Goal: Transaction & Acquisition: Download file/media

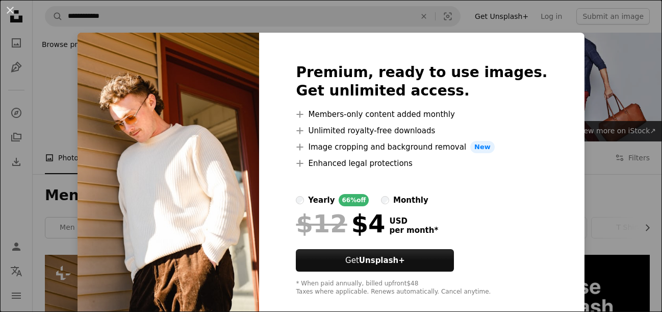
scroll to position [221, 0]
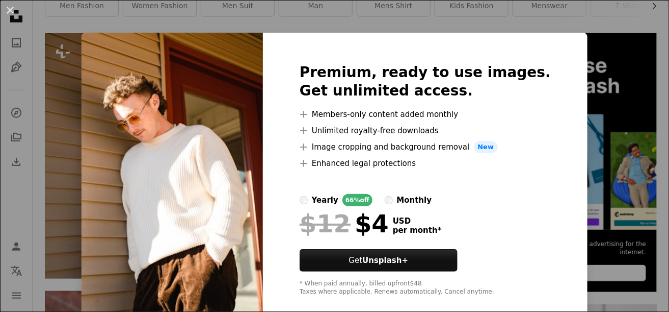
click at [565, 21] on div "An X shape Premium, ready to use images. Get unlimited access. A plus sign Memb…" at bounding box center [334, 156] width 669 height 312
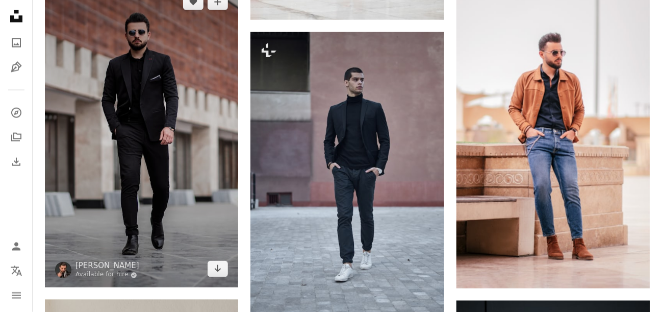
scroll to position [524, 0]
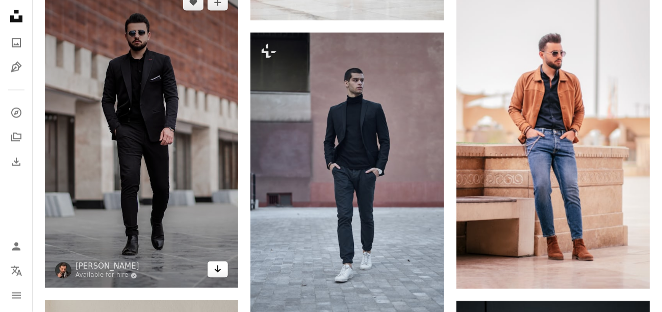
click at [215, 267] on icon "Arrow pointing down" at bounding box center [218, 269] width 8 height 12
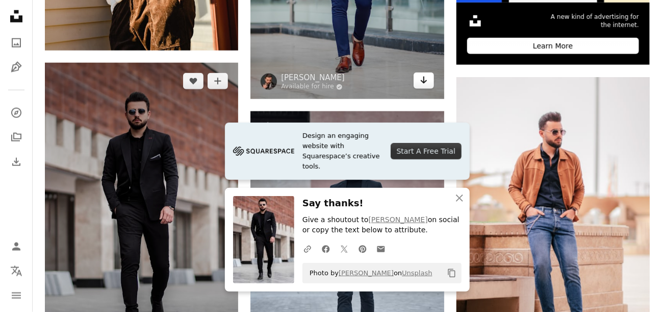
scroll to position [447, 0]
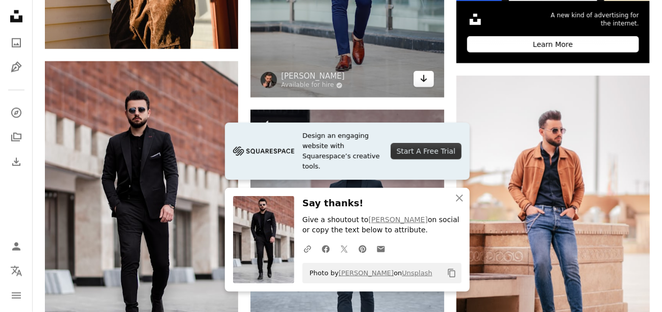
click at [423, 76] on icon "Download" at bounding box center [423, 78] width 7 height 7
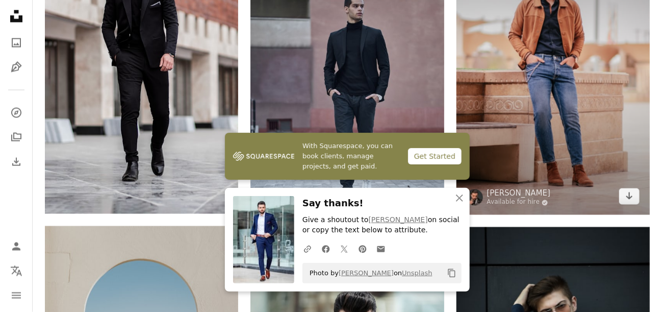
scroll to position [636, 0]
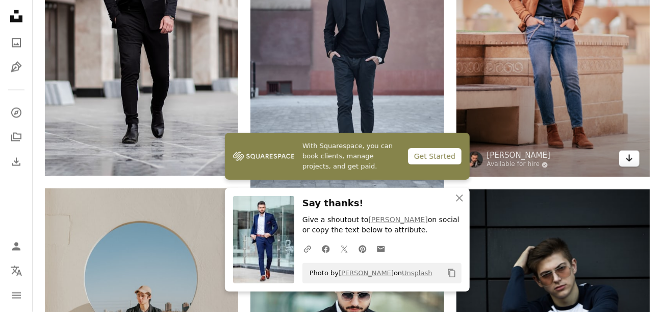
click at [629, 157] on icon "Download" at bounding box center [629, 157] width 7 height 7
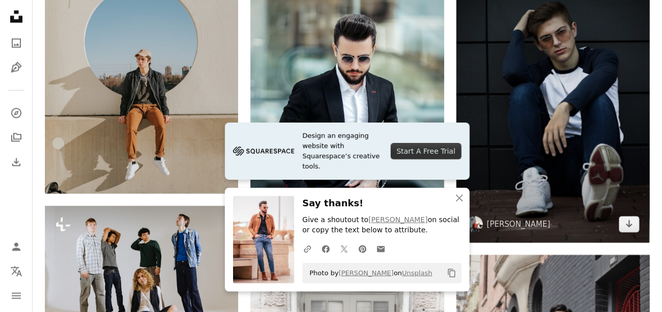
scroll to position [875, 0]
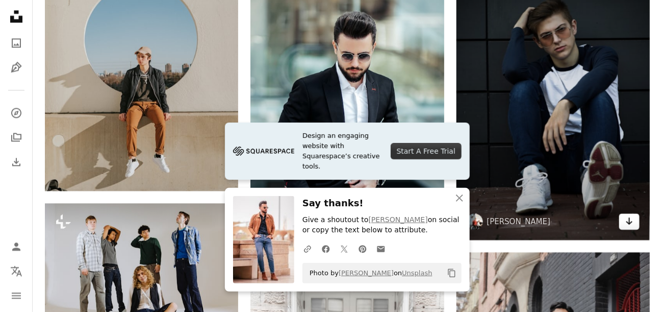
click at [630, 219] on icon "Arrow pointing down" at bounding box center [629, 221] width 8 height 12
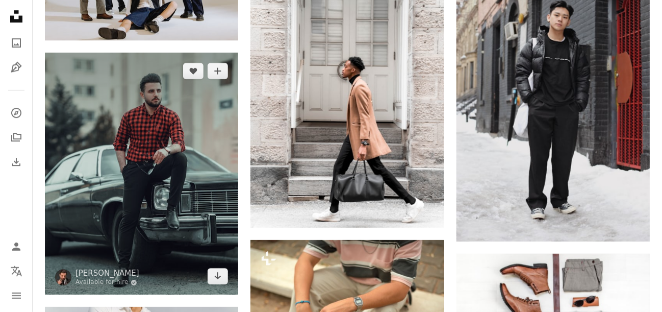
scroll to position [1189, 0]
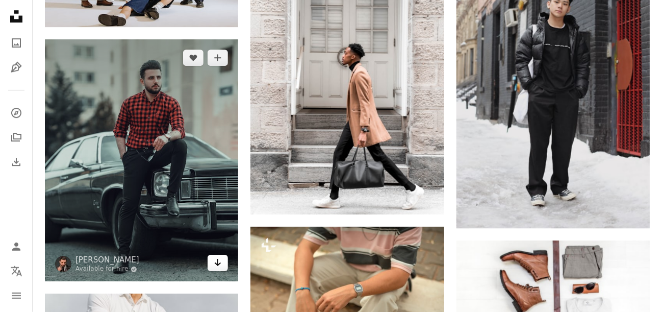
click at [215, 262] on icon "Download" at bounding box center [218, 262] width 7 height 7
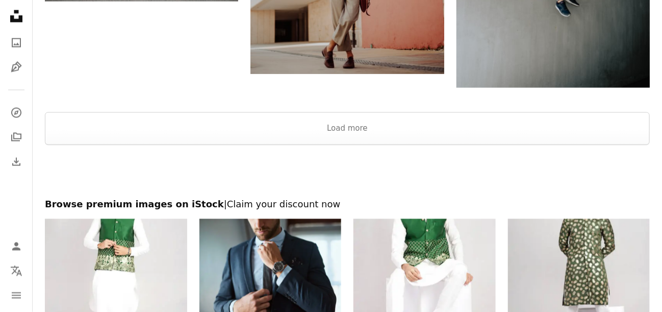
scroll to position [2083, 0]
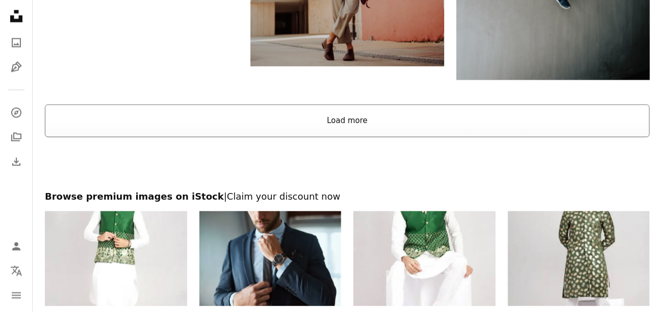
click at [336, 122] on button "Load more" at bounding box center [347, 121] width 605 height 33
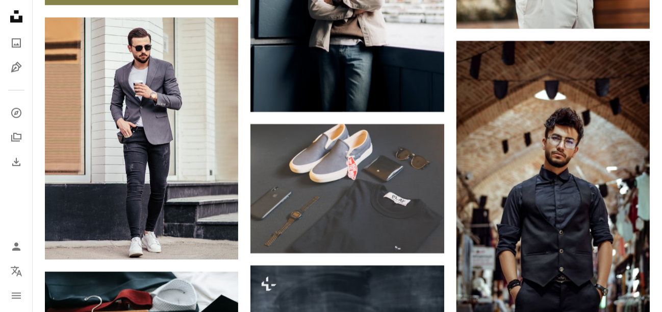
scroll to position [2643, 0]
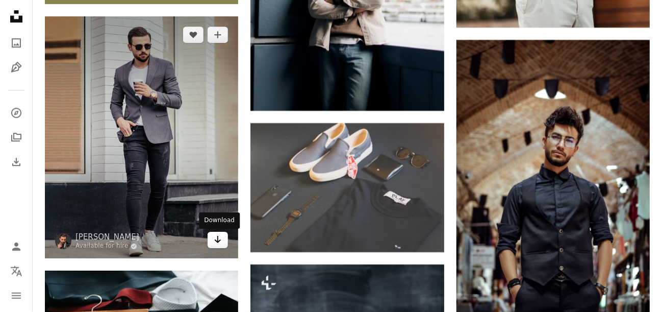
click at [216, 239] on icon "Arrow pointing down" at bounding box center [218, 239] width 8 height 12
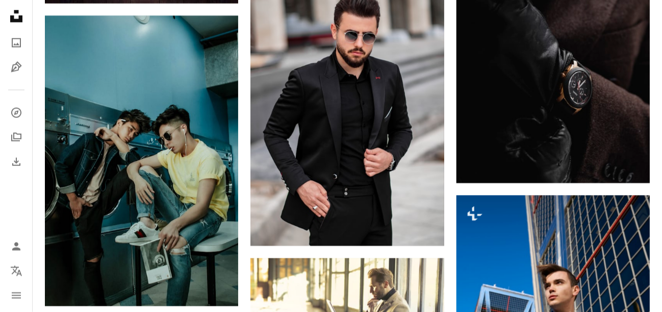
scroll to position [3410, 0]
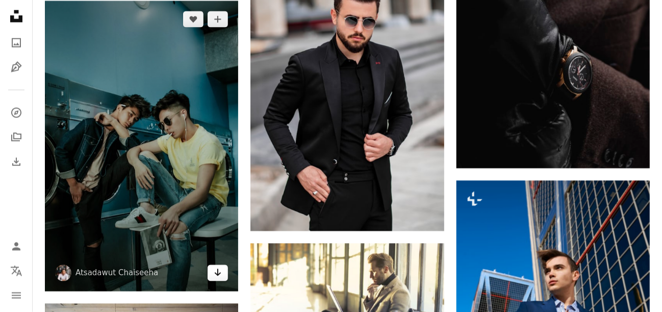
click at [214, 272] on icon "Arrow pointing down" at bounding box center [218, 272] width 8 height 12
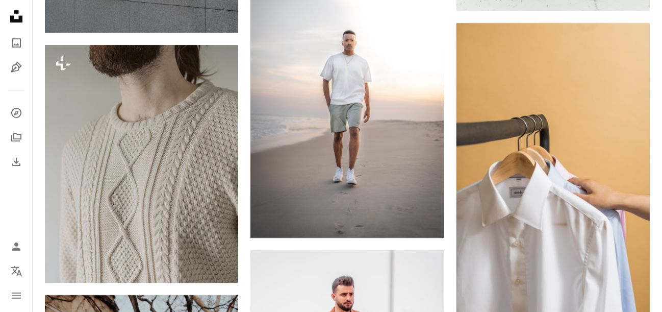
scroll to position [4137, 0]
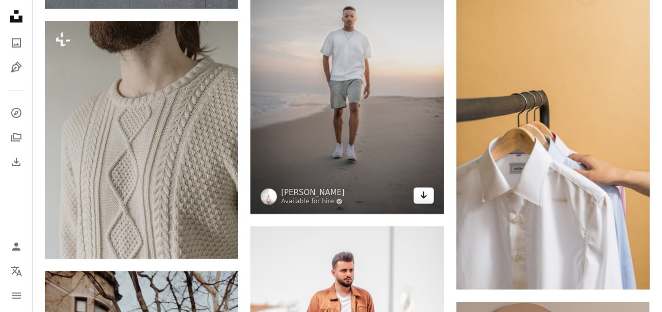
click at [425, 198] on icon "Arrow pointing down" at bounding box center [424, 195] width 8 height 12
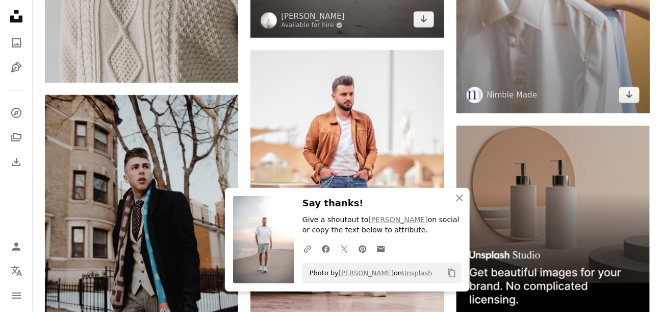
scroll to position [4313, 0]
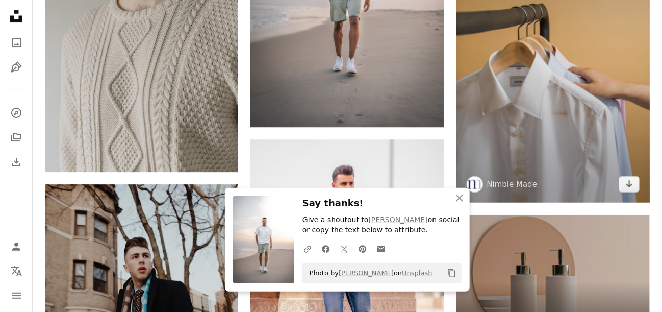
scroll to position [4223, 0]
click at [630, 188] on icon "Arrow pointing down" at bounding box center [629, 184] width 8 height 12
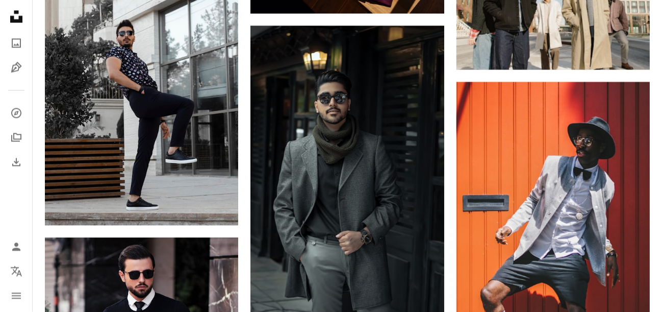
scroll to position [5079, 0]
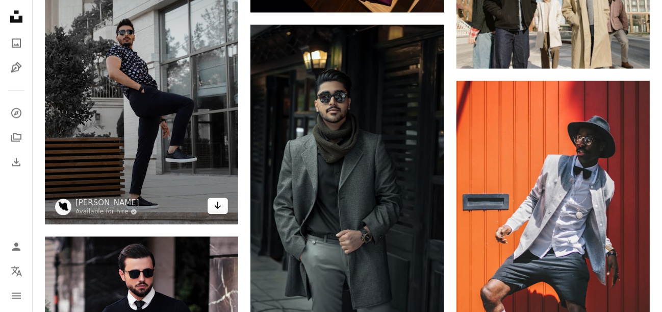
click at [217, 204] on icon "Arrow pointing down" at bounding box center [218, 205] width 8 height 12
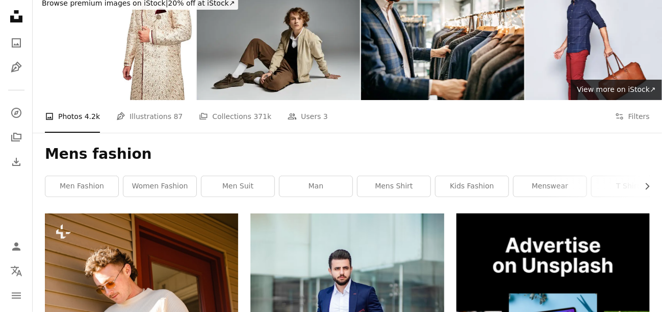
scroll to position [0, 0]
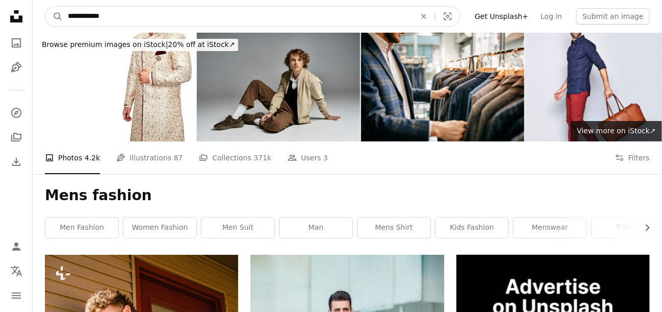
click at [119, 18] on input "**********" at bounding box center [238, 16] width 350 height 19
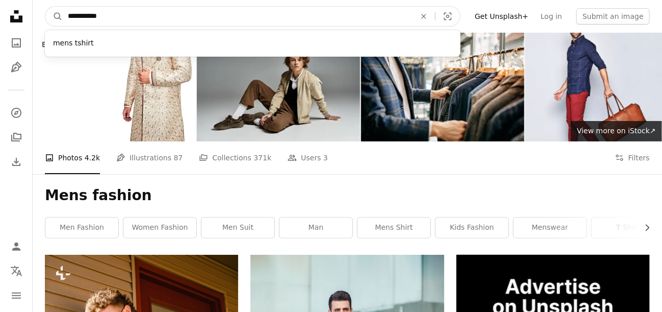
type input "**********"
click at [45, 7] on button "A magnifying glass" at bounding box center [53, 16] width 17 height 19
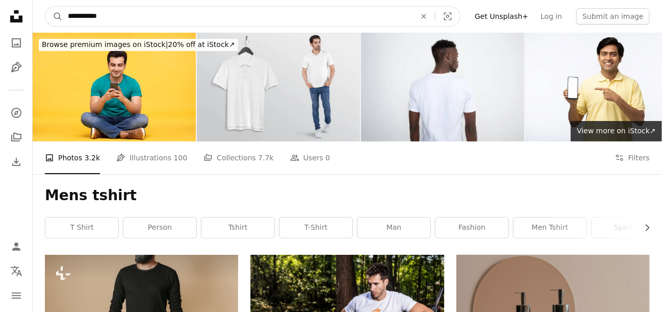
click at [106, 16] on input "**********" at bounding box center [238, 16] width 350 height 19
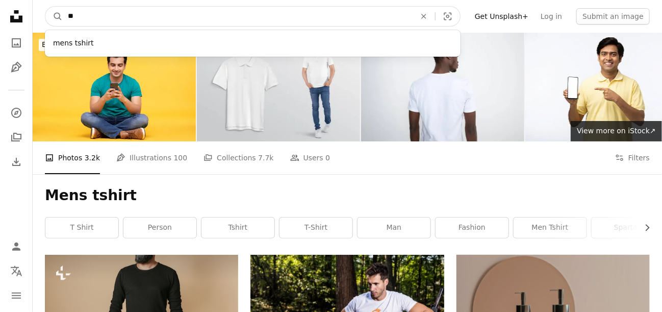
type input "*"
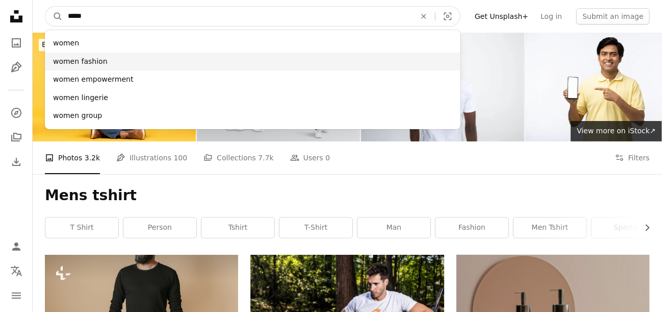
type input "*****"
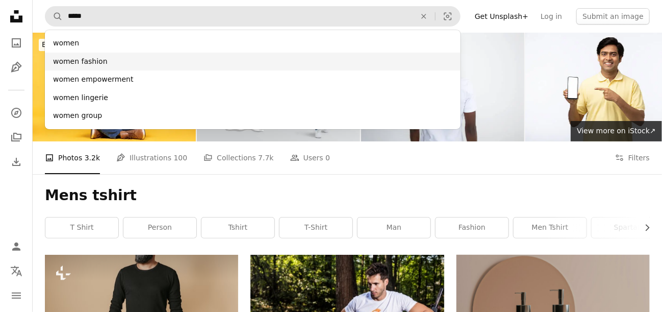
click at [83, 60] on div "women fashion" at bounding box center [253, 62] width 416 height 18
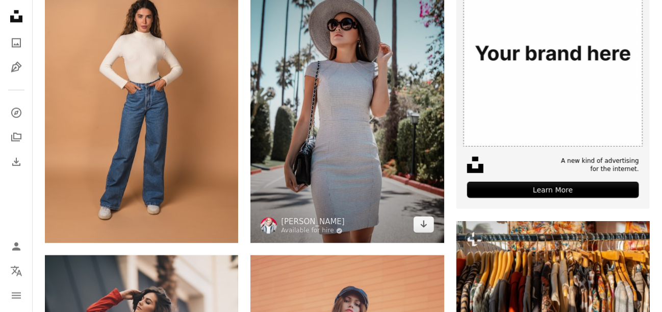
scroll to position [304, 0]
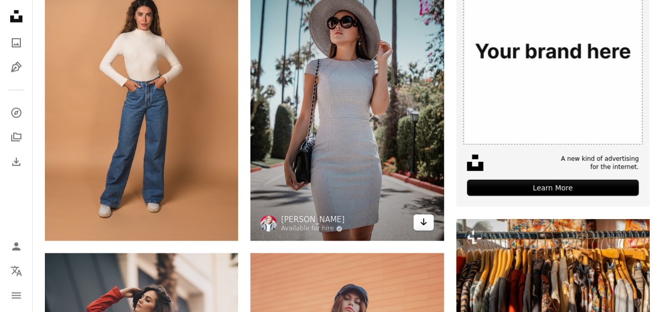
click at [421, 221] on icon "Arrow pointing down" at bounding box center [424, 222] width 8 height 12
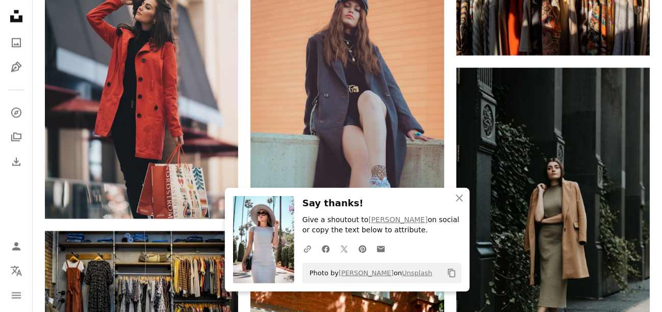
scroll to position [597, 0]
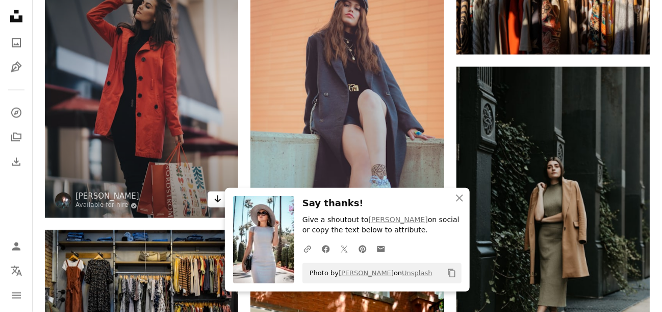
click at [216, 201] on icon "Arrow pointing down" at bounding box center [218, 199] width 8 height 12
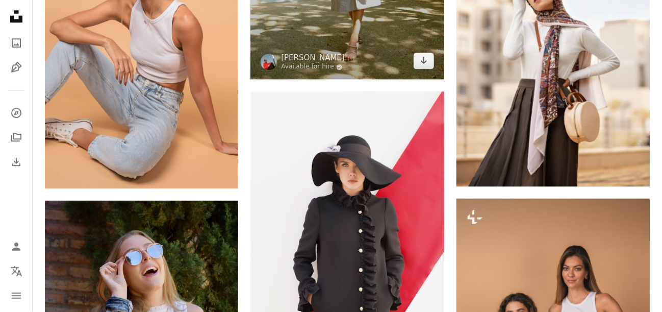
scroll to position [1071, 0]
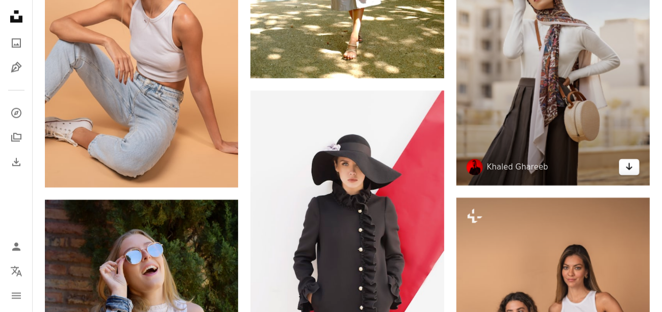
click at [631, 169] on icon "Arrow pointing down" at bounding box center [629, 166] width 8 height 12
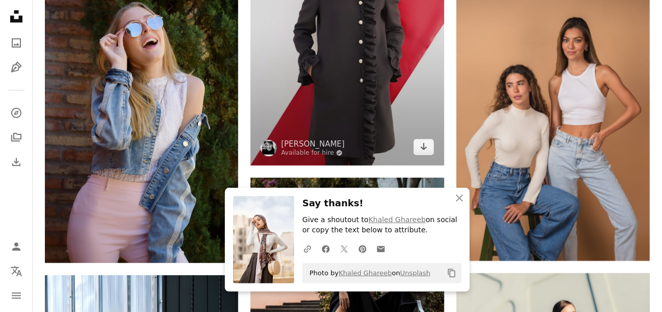
scroll to position [1300, 0]
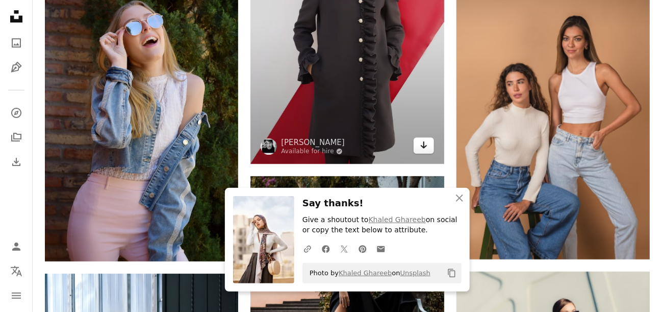
click at [421, 141] on icon "Arrow pointing down" at bounding box center [424, 145] width 8 height 12
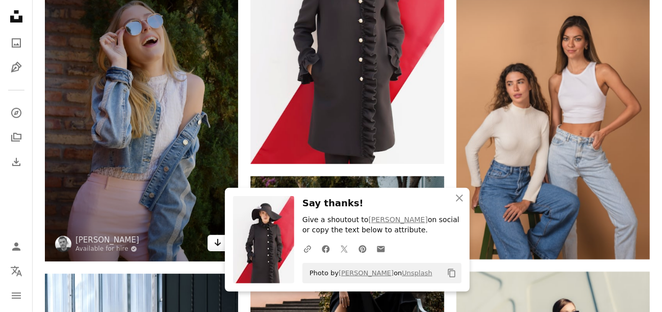
click at [214, 238] on icon "Arrow pointing down" at bounding box center [218, 242] width 8 height 12
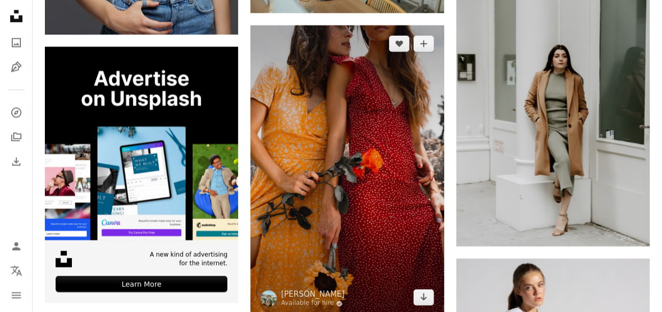
scroll to position [2197, 0]
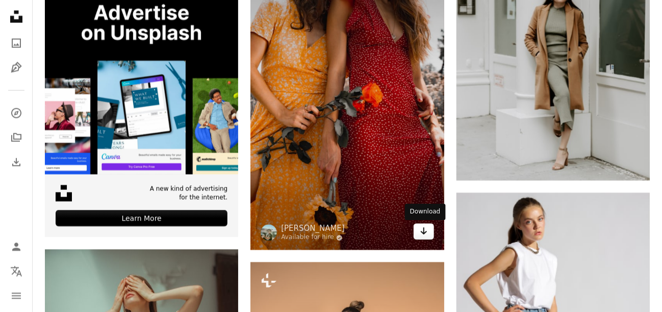
click at [421, 232] on icon "Download" at bounding box center [423, 230] width 7 height 7
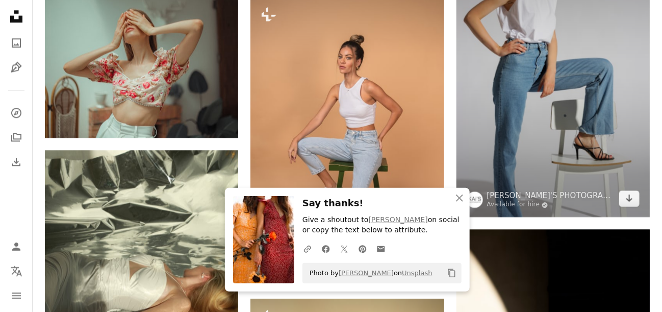
scroll to position [2468, 0]
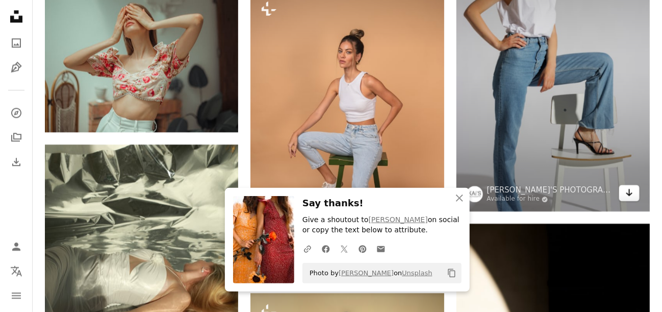
click at [627, 192] on icon "Arrow pointing down" at bounding box center [629, 192] width 8 height 12
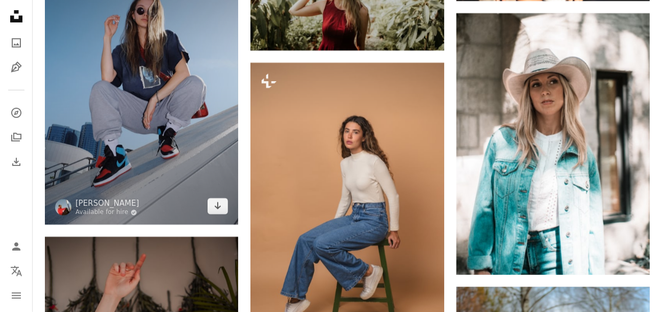
scroll to position [2981, 0]
click at [215, 205] on icon "Download" at bounding box center [218, 205] width 7 height 7
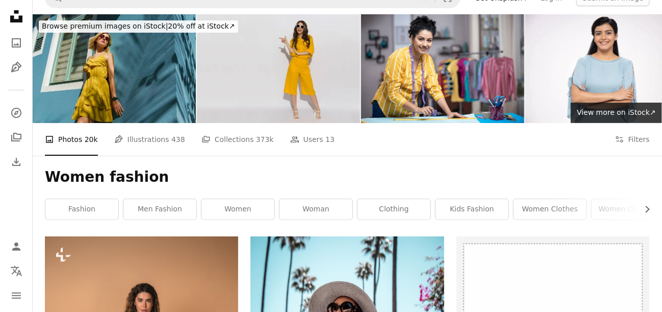
scroll to position [0, 0]
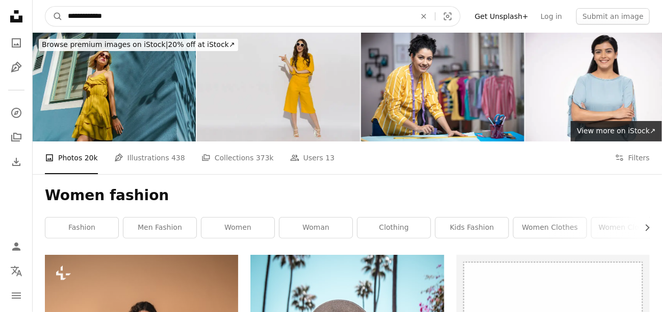
click at [119, 18] on input "**********" at bounding box center [238, 16] width 350 height 19
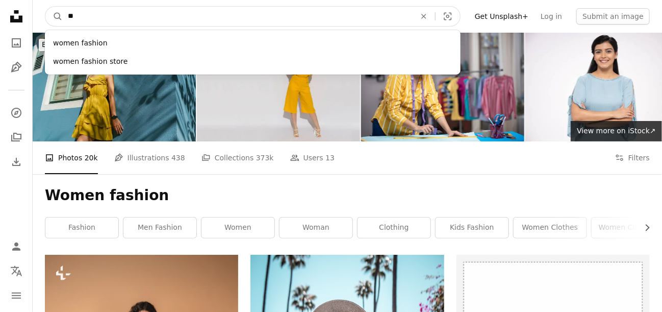
type input "*"
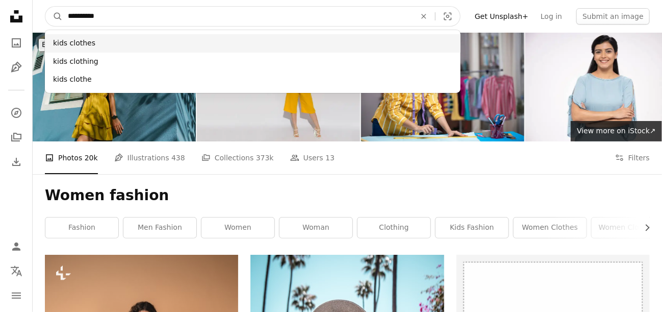
type input "**********"
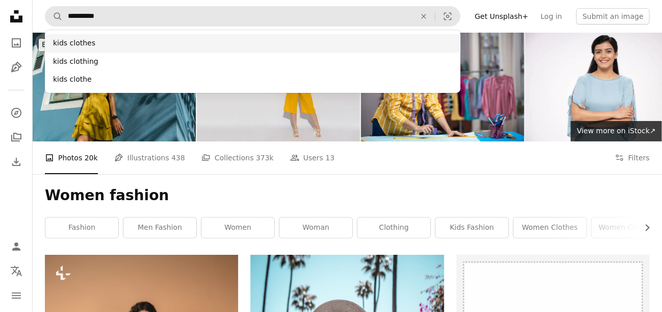
click at [92, 43] on div "kids clothes" at bounding box center [253, 43] width 416 height 18
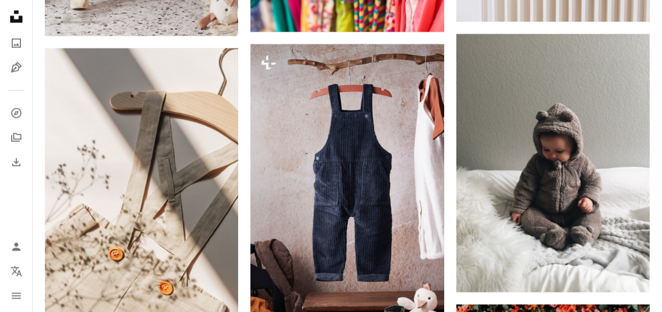
scroll to position [790, 0]
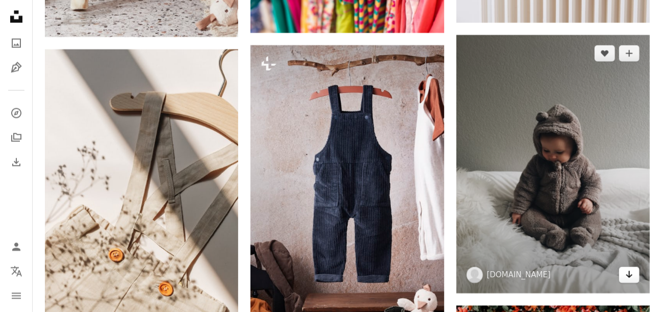
click at [633, 274] on icon "Arrow pointing down" at bounding box center [629, 274] width 8 height 12
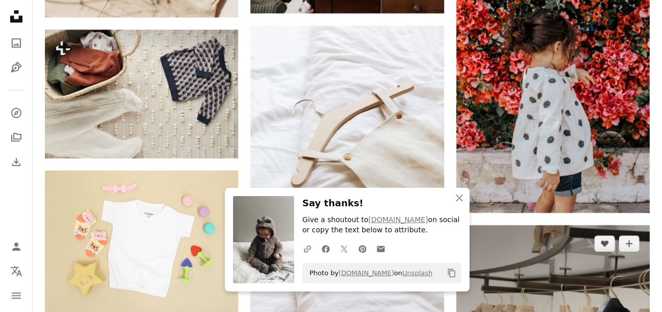
scroll to position [1115, 0]
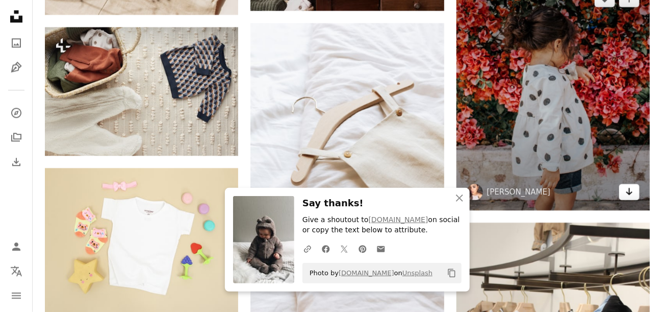
click at [629, 194] on icon "Download" at bounding box center [629, 191] width 7 height 7
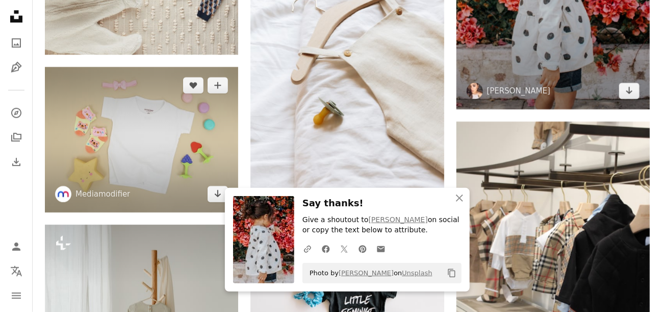
scroll to position [1219, 0]
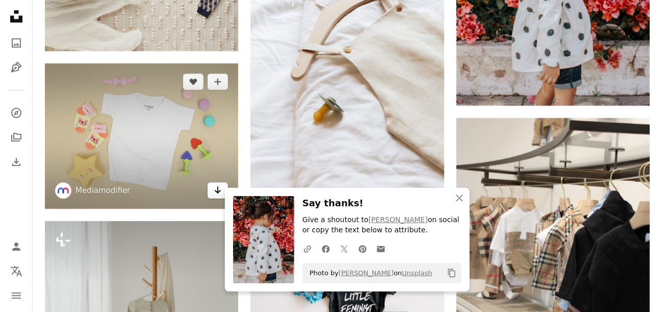
click at [217, 190] on icon "Arrow pointing down" at bounding box center [218, 190] width 8 height 12
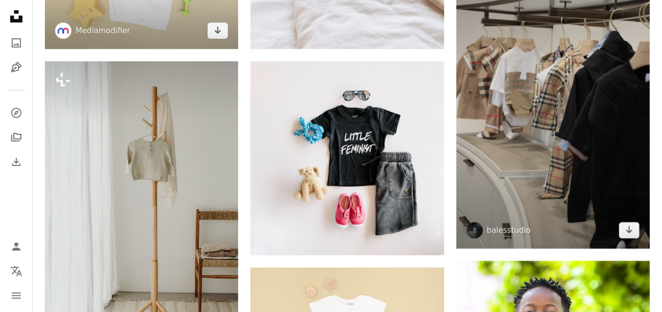
scroll to position [1388, 0]
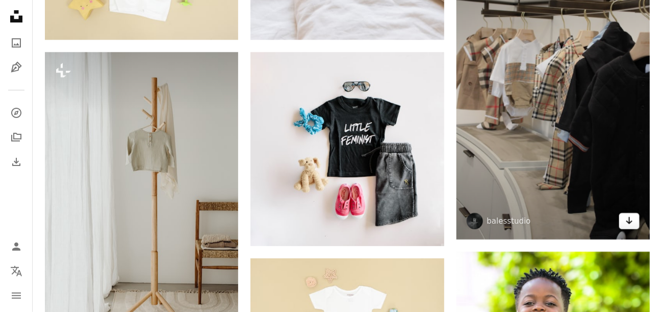
click at [631, 221] on icon "Download" at bounding box center [629, 220] width 7 height 7
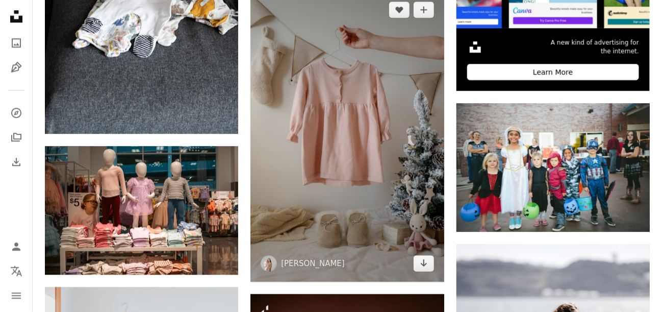
scroll to position [3933, 0]
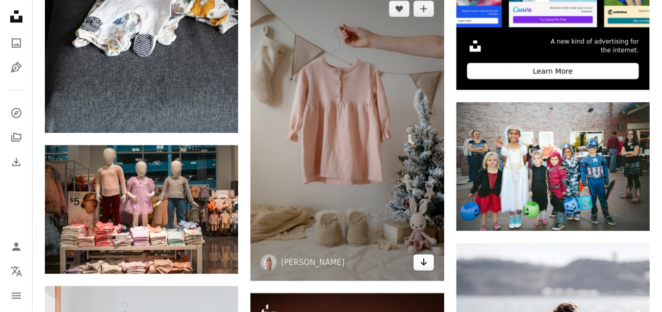
click at [422, 263] on icon "Arrow pointing down" at bounding box center [424, 261] width 8 height 12
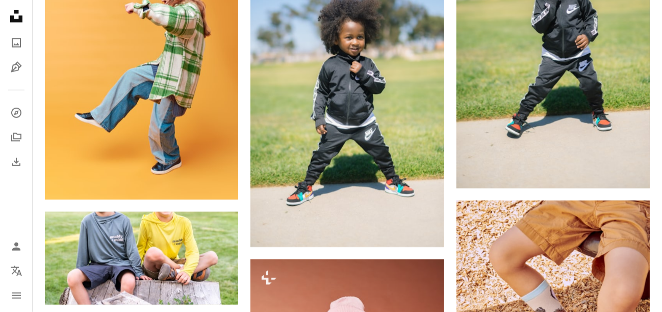
scroll to position [4577, 0]
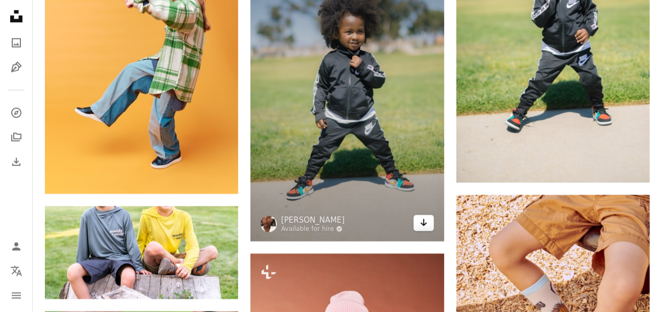
click at [425, 222] on icon "Arrow pointing down" at bounding box center [424, 222] width 8 height 12
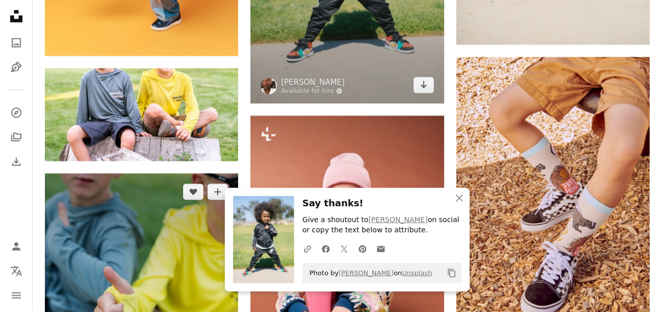
scroll to position [4716, 0]
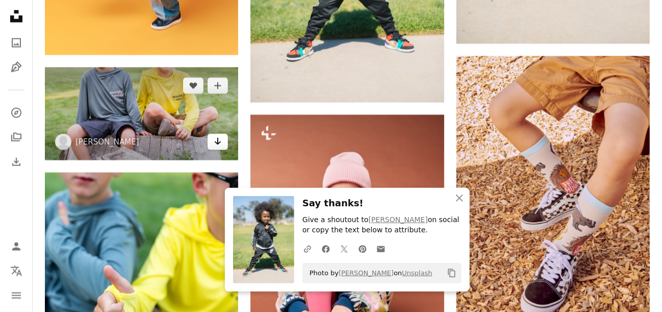
click at [219, 145] on icon "Arrow pointing down" at bounding box center [218, 141] width 8 height 12
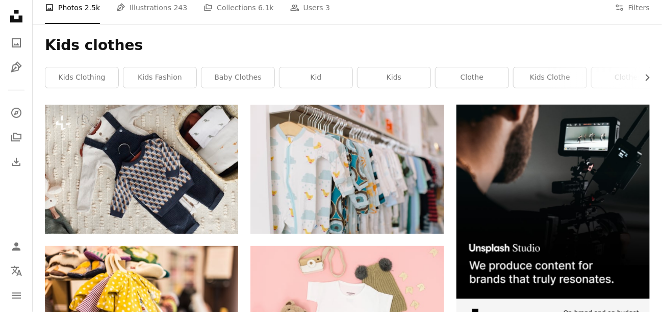
scroll to position [0, 0]
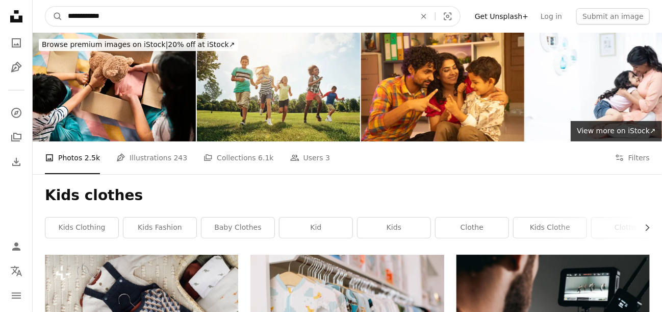
click at [118, 17] on input "**********" at bounding box center [238, 16] width 350 height 19
type input "*"
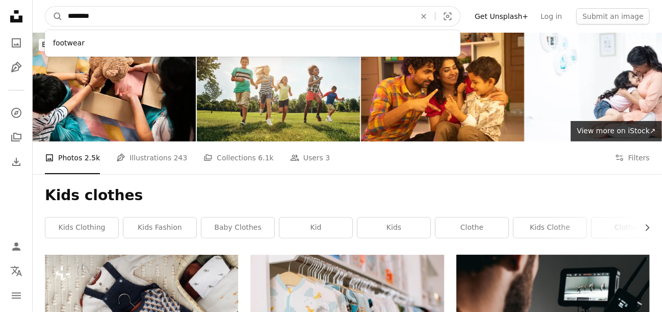
type input "********"
click at [45, 7] on button "A magnifying glass" at bounding box center [53, 16] width 17 height 19
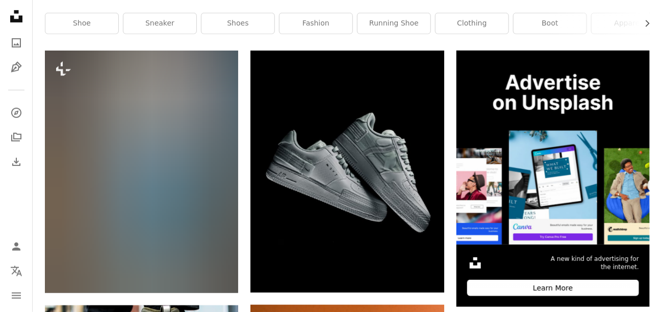
scroll to position [202, 0]
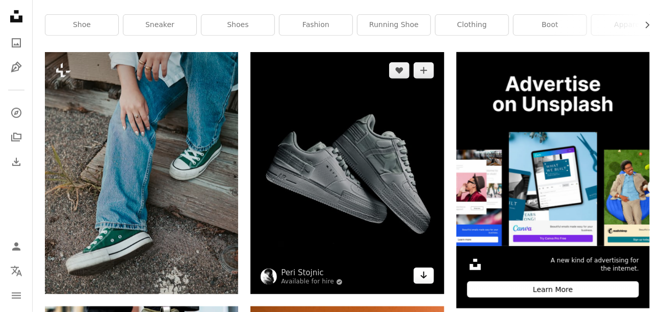
click at [423, 273] on icon "Download" at bounding box center [423, 274] width 7 height 7
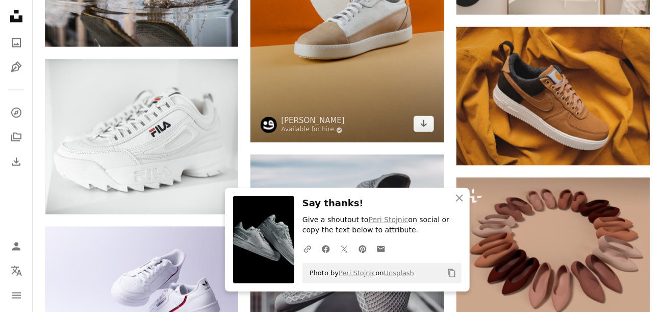
scroll to position [637, 0]
click at [426, 121] on icon "Arrow pointing down" at bounding box center [424, 123] width 8 height 12
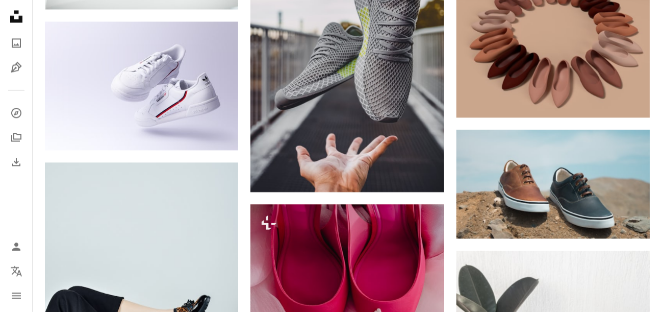
scroll to position [843, 0]
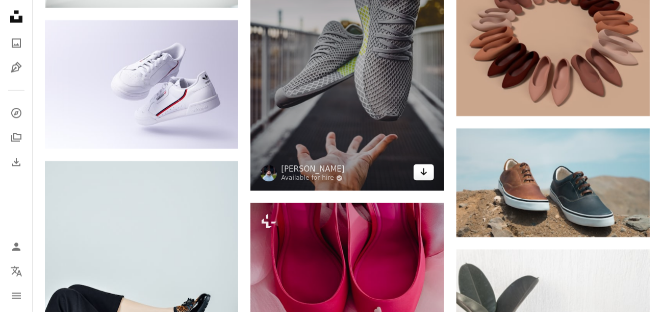
click at [422, 170] on icon "Arrow pointing down" at bounding box center [424, 171] width 8 height 12
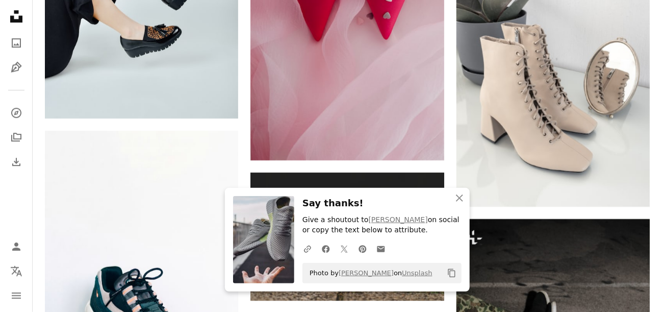
scroll to position [1176, 0]
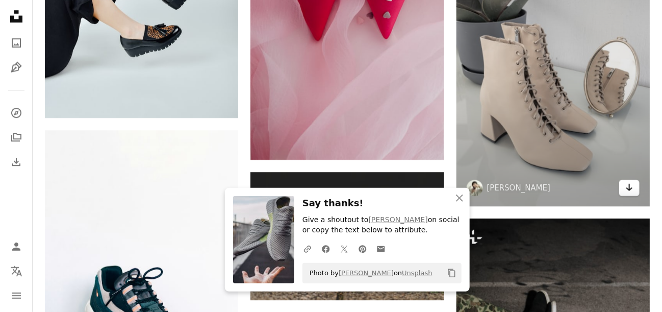
click at [626, 187] on icon "Arrow pointing down" at bounding box center [629, 187] width 8 height 12
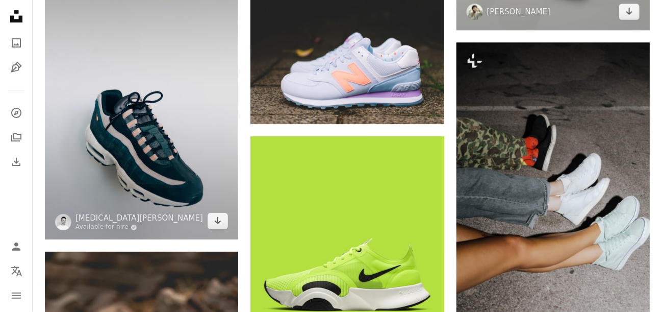
scroll to position [1353, 0]
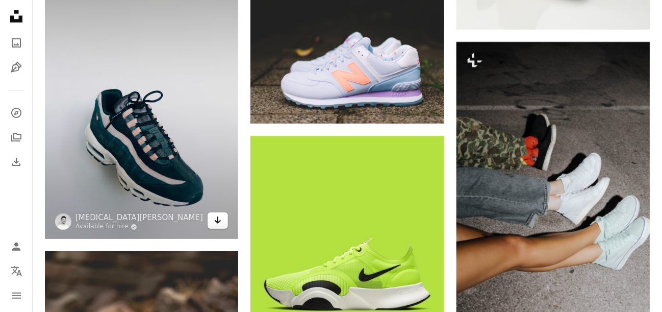
click at [214, 216] on icon "Arrow pointing down" at bounding box center [218, 220] width 8 height 12
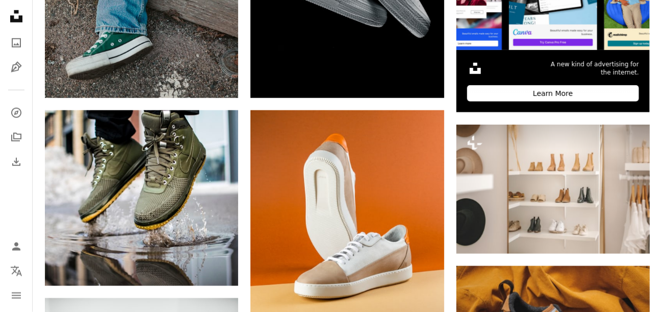
scroll to position [0, 0]
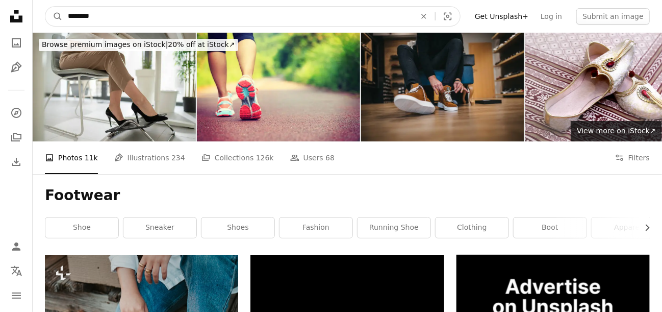
click at [99, 18] on input "********" at bounding box center [238, 16] width 350 height 19
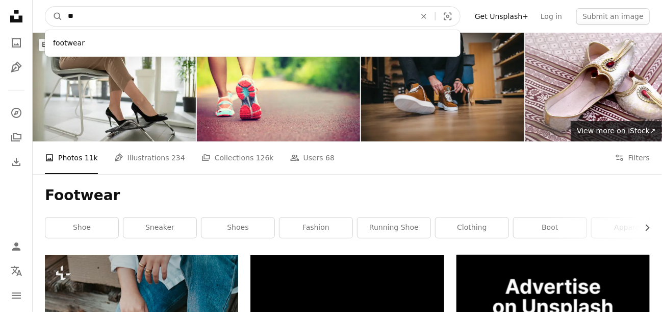
type input "*"
type input "**********"
click button "A magnifying glass" at bounding box center [53, 16] width 17 height 19
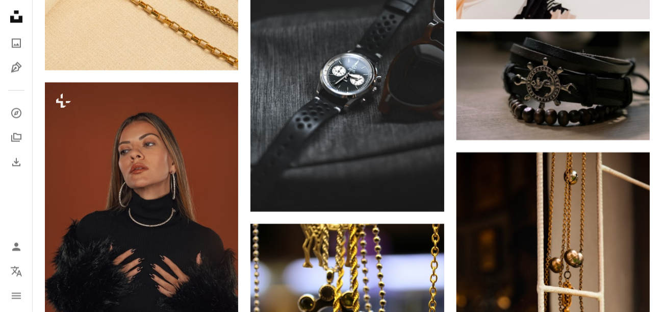
scroll to position [776, 0]
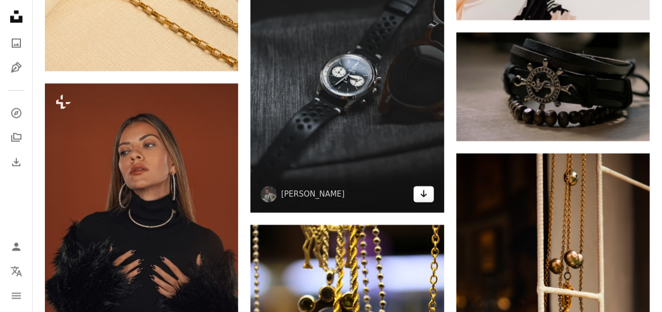
click at [426, 194] on icon "Download" at bounding box center [423, 193] width 7 height 7
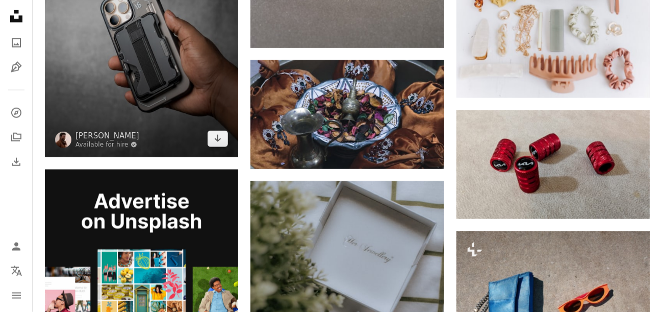
scroll to position [1848, 0]
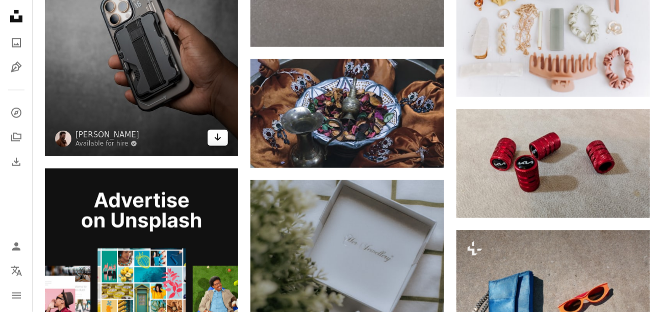
click at [219, 140] on icon "Arrow pointing down" at bounding box center [218, 137] width 8 height 12
